Goal: Transaction & Acquisition: Download file/media

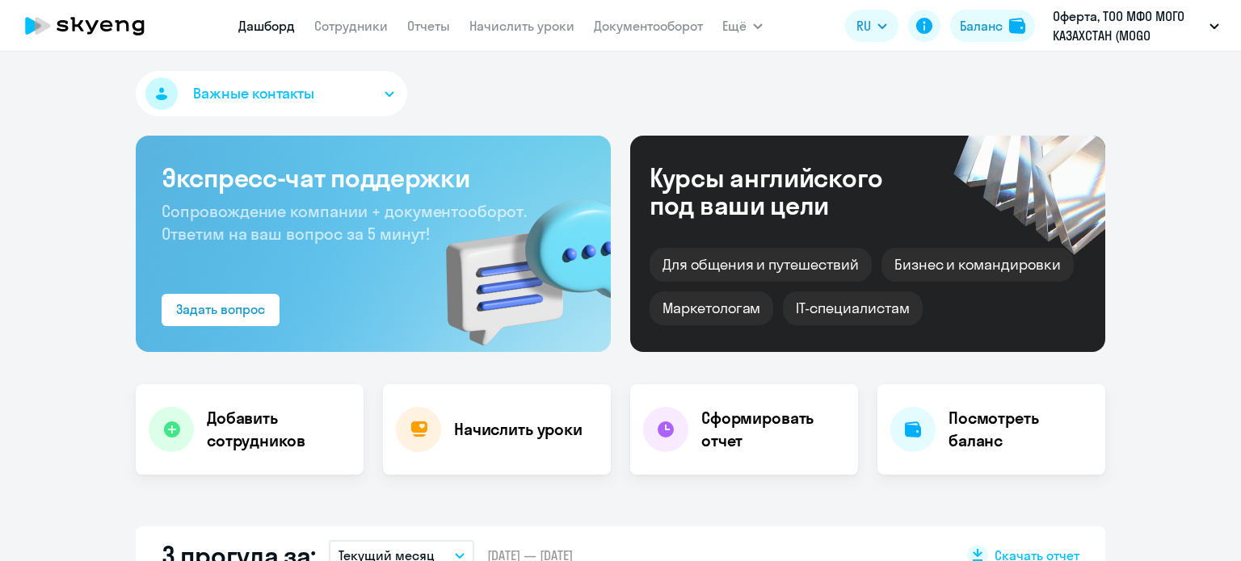
select select "30"
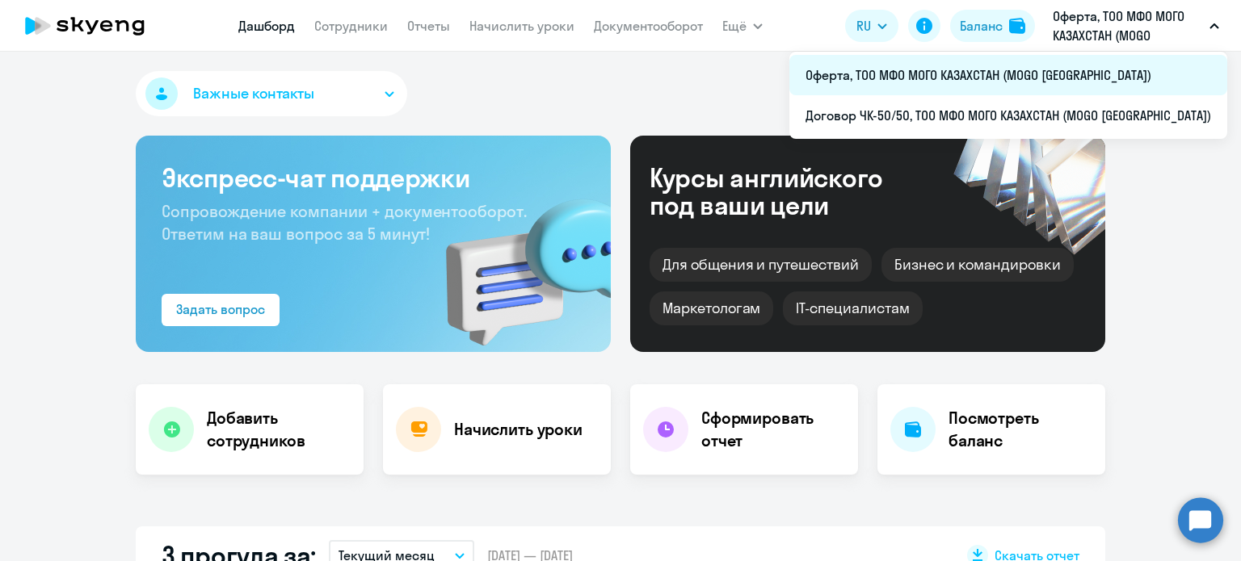
click at [986, 74] on li "Оферта, ТОО МФО МОГО КАЗАХСТАН (MOGO [GEOGRAPHIC_DATA])" at bounding box center [1008, 75] width 438 height 40
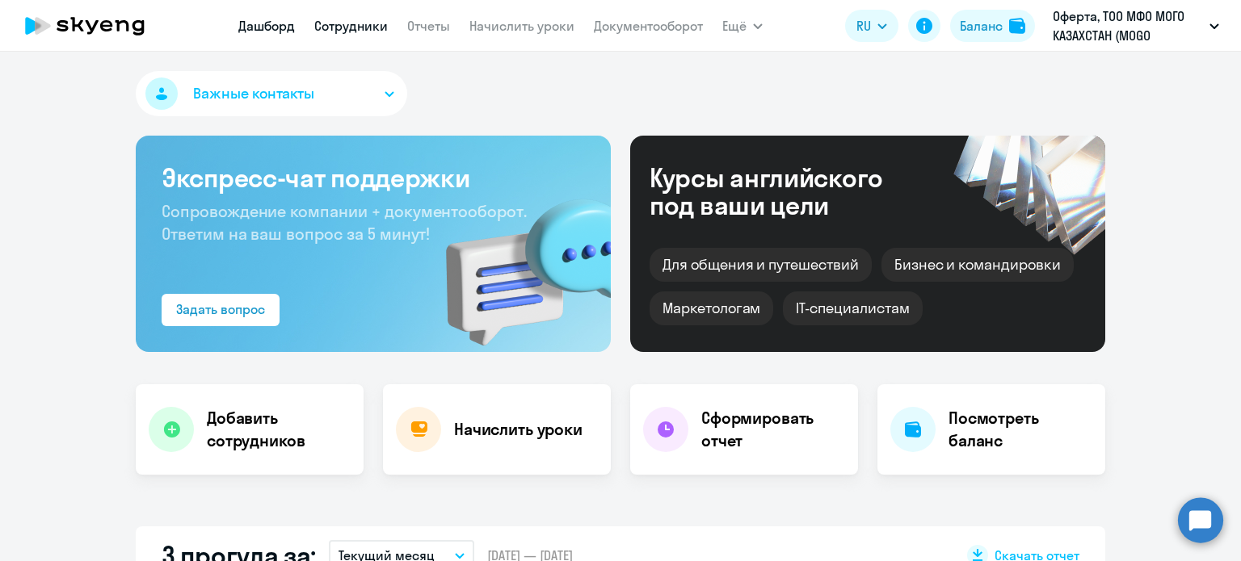
click at [343, 24] on link "Сотрудники" at bounding box center [351, 26] width 74 height 16
click at [433, 29] on link "Отчеты" at bounding box center [428, 26] width 43 height 16
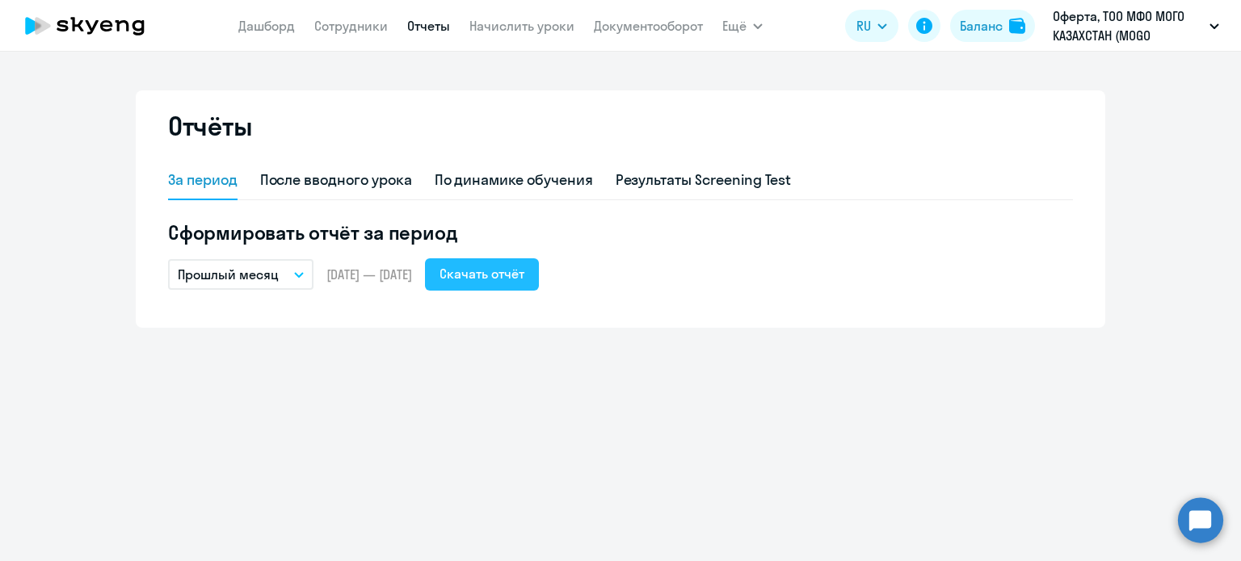
click at [509, 284] on button "Скачать отчёт" at bounding box center [482, 275] width 114 height 32
click at [507, 282] on div "Скачать отчёт" at bounding box center [481, 273] width 85 height 19
click at [635, 28] on link "Документооборот" at bounding box center [648, 26] width 109 height 16
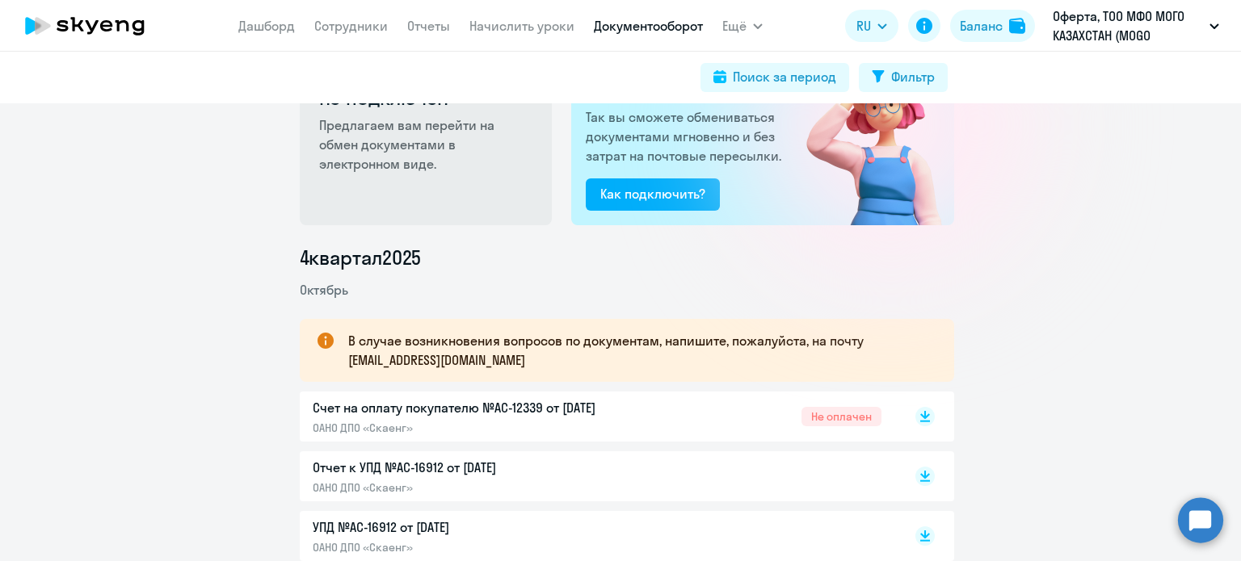
scroll to position [162, 0]
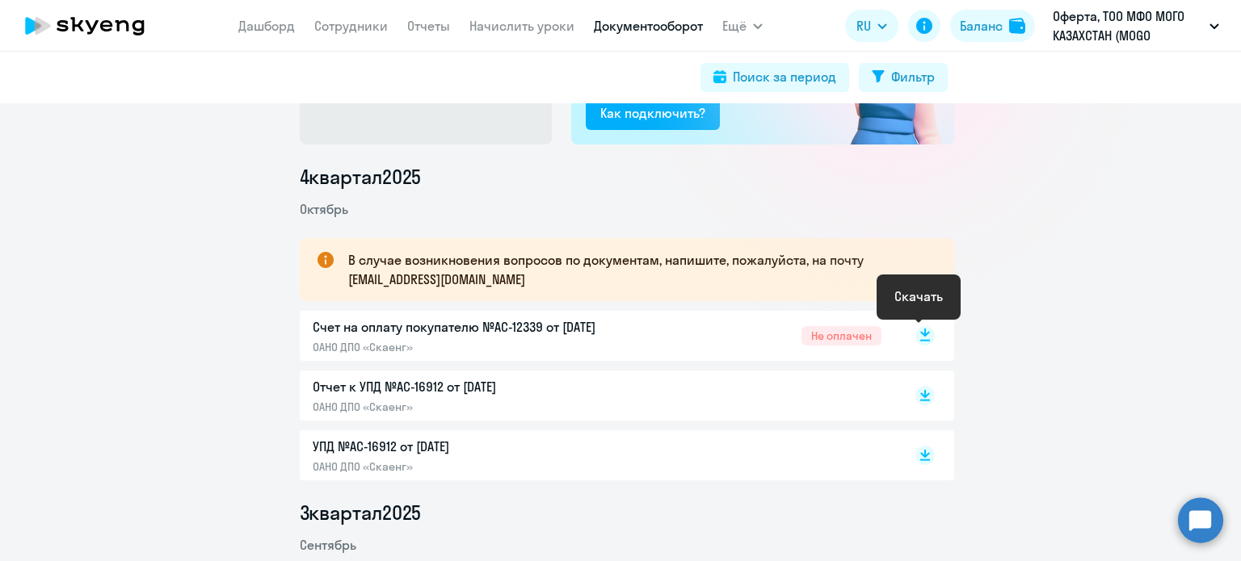
click at [915, 342] on rect at bounding box center [924, 335] width 19 height 19
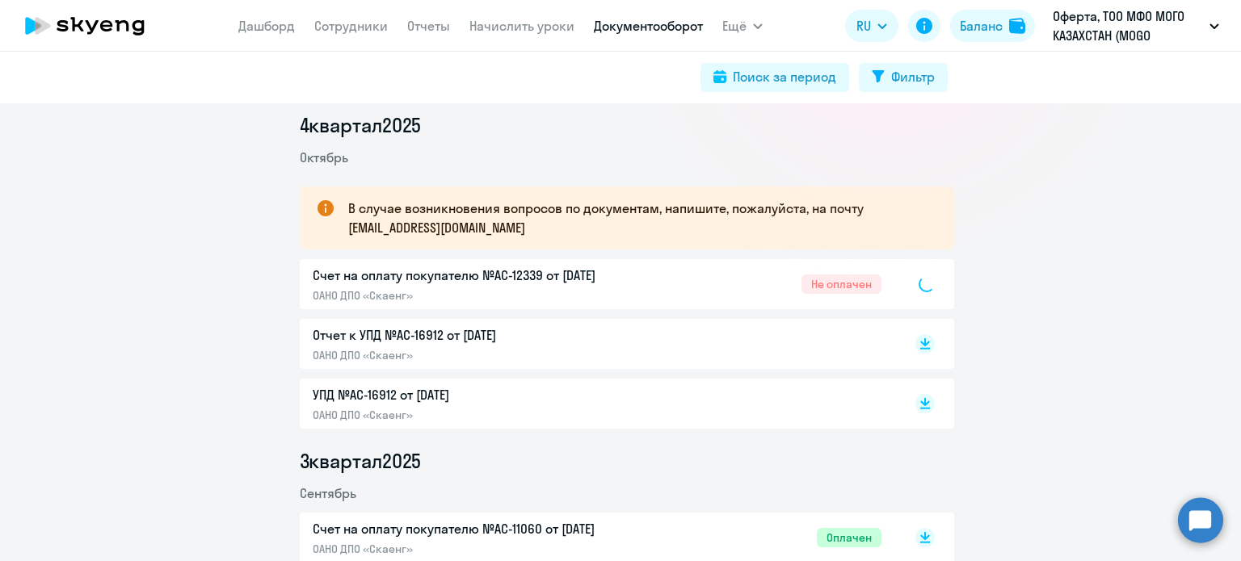
scroll to position [242, 0]
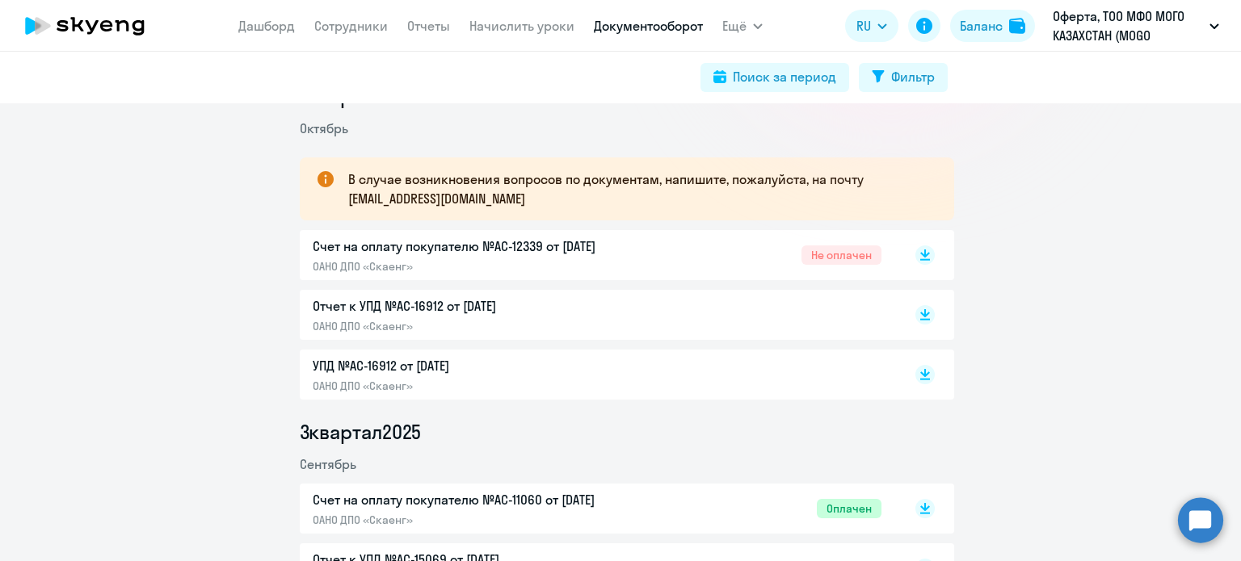
drag, startPoint x: 911, startPoint y: 319, endPoint x: 924, endPoint y: 334, distance: 20.1
click at [915, 319] on rect at bounding box center [924, 314] width 19 height 19
drag, startPoint x: 921, startPoint y: 375, endPoint x: 947, endPoint y: 384, distance: 27.3
click at [921, 375] on rect at bounding box center [924, 374] width 19 height 19
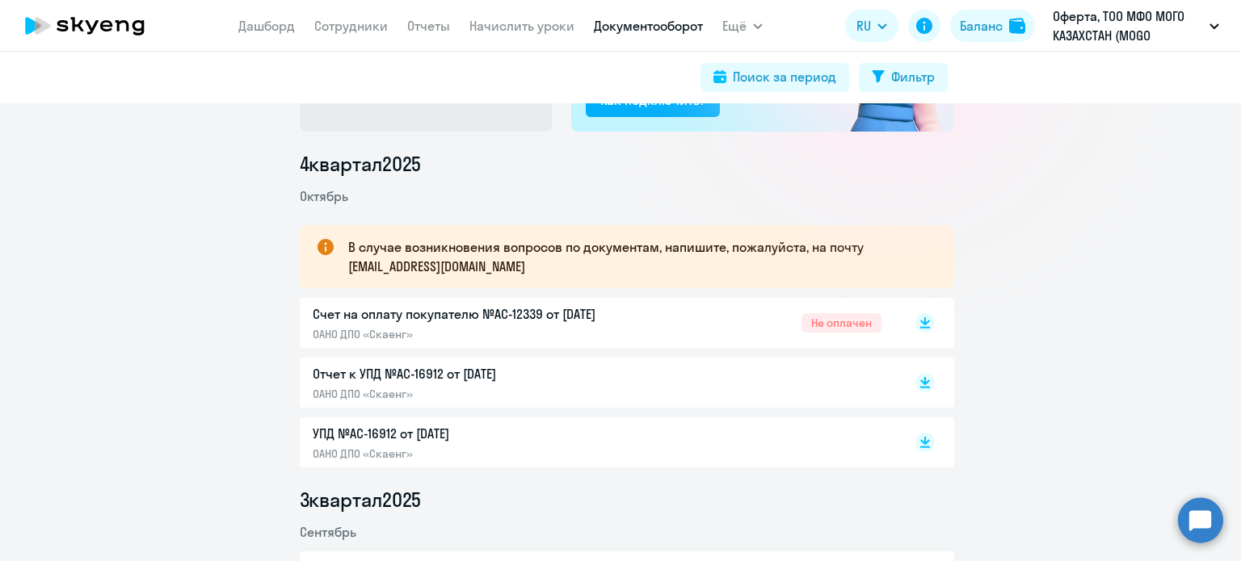
scroll to position [81, 0]
